Goal: Task Accomplishment & Management: Use online tool/utility

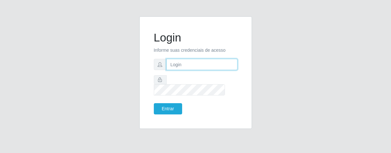
click at [220, 70] on input "text" at bounding box center [201, 64] width 71 height 11
type input "[PERSON_NAME]"
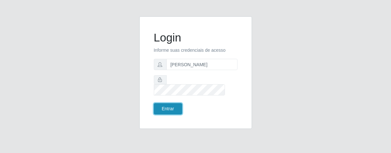
click at [176, 103] on button "Entrar" at bounding box center [168, 108] width 28 height 11
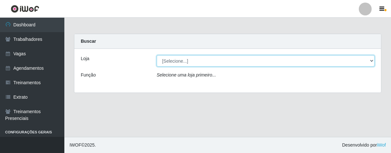
click at [370, 62] on select "[Selecione...] Superbox [GEOGRAPHIC_DATA] - Bessa" at bounding box center [266, 60] width 218 height 11
select select "206"
click at [157, 55] on select "[Selecione...] Superbox [GEOGRAPHIC_DATA] - Bessa" at bounding box center [266, 60] width 218 height 11
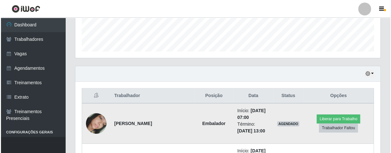
scroll to position [214, 0]
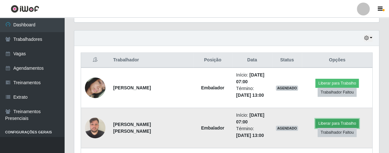
click at [332, 120] on button "Liberar para Trabalho" at bounding box center [337, 123] width 43 height 9
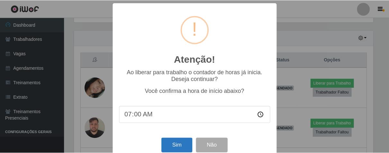
scroll to position [14, 0]
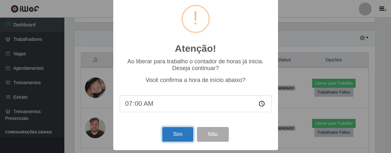
click at [168, 136] on button "Sim" at bounding box center [177, 134] width 31 height 15
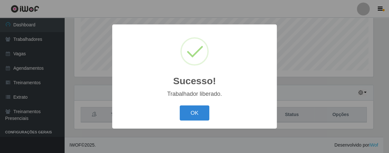
scroll to position [133, 301]
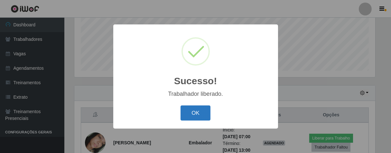
click at [186, 113] on button "OK" at bounding box center [196, 113] width 30 height 15
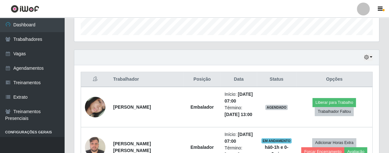
scroll to position [231, 0]
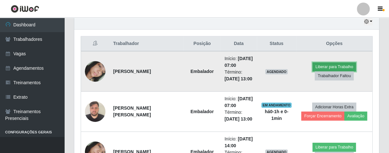
click at [327, 67] on button "Liberar para Trabalho" at bounding box center [334, 66] width 43 height 9
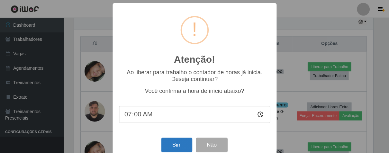
scroll to position [14, 0]
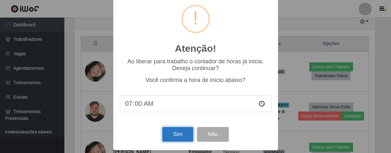
click at [177, 128] on button "Sim" at bounding box center [177, 134] width 31 height 15
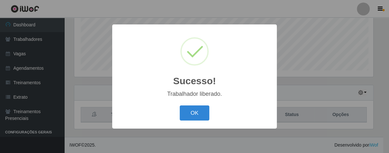
scroll to position [133, 301]
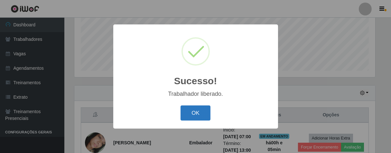
click at [191, 116] on button "OK" at bounding box center [196, 113] width 30 height 15
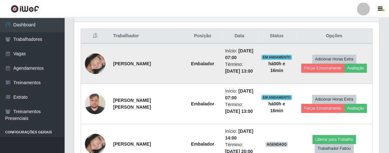
scroll to position [253, 0]
